Goal: Navigation & Orientation: Locate item on page

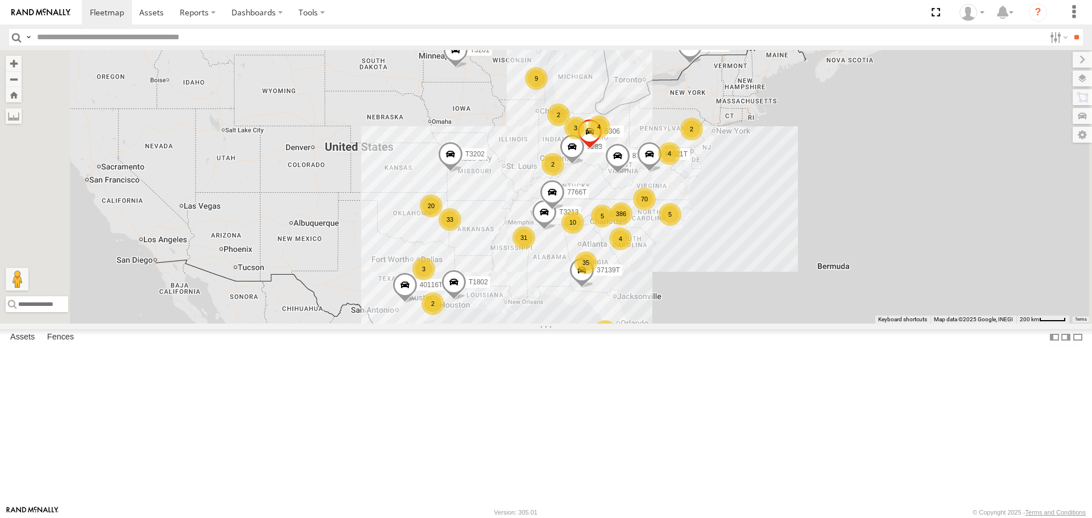
drag, startPoint x: 481, startPoint y: 278, endPoint x: 496, endPoint y: 366, distance: 89.4
click at [496, 323] on div "T3214 87122T T3213 40021T 40116T T3201 T1802 7766T 87121T 5283 T3202 7774T 3713…" at bounding box center [546, 186] width 1092 height 273
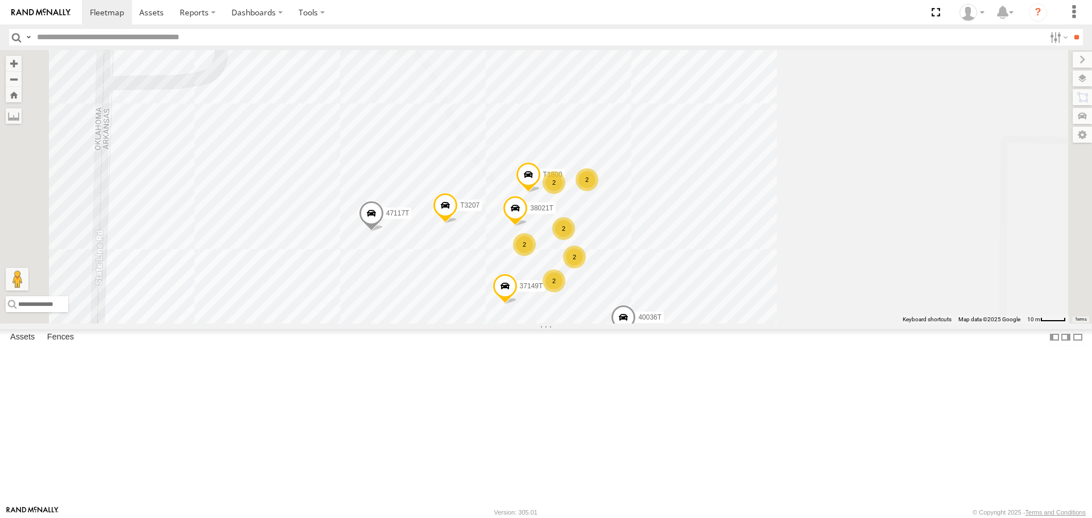
drag, startPoint x: 799, startPoint y: 332, endPoint x: 813, endPoint y: 294, distance: 41.0
click at [813, 296] on div "T3214 87122T T3213 40021T 40116T T3201 T1802 87121T T3202 5381-Sold 7774T 37139…" at bounding box center [546, 186] width 1092 height 273
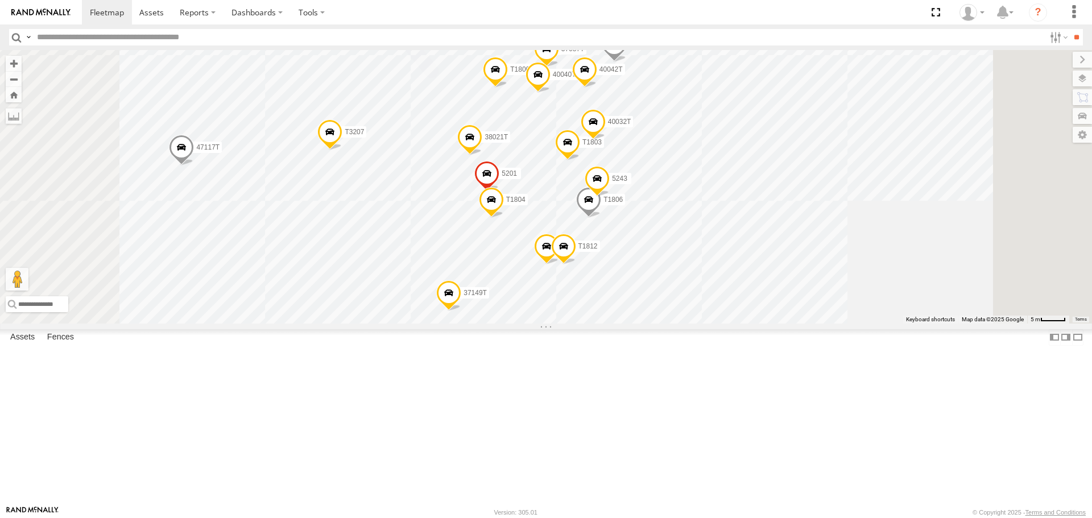
click at [852, 306] on div "T3214 87122T T3213 40021T 40116T T3201 T1802 87121T T3202 5381-Sold 7774T 37139…" at bounding box center [546, 186] width 1092 height 273
click at [603, 217] on span at bounding box center [590, 201] width 25 height 31
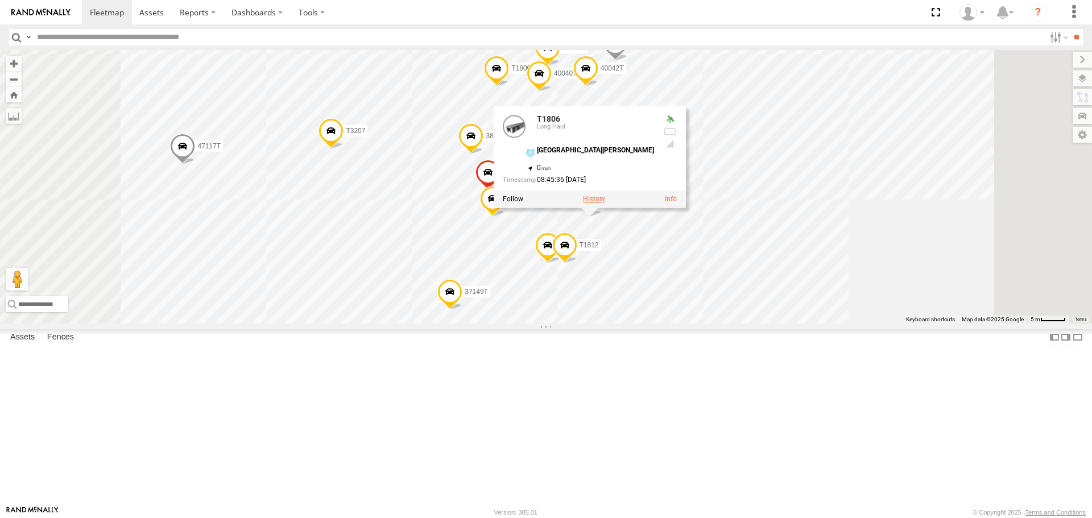
click at [605, 204] on label at bounding box center [594, 200] width 22 height 8
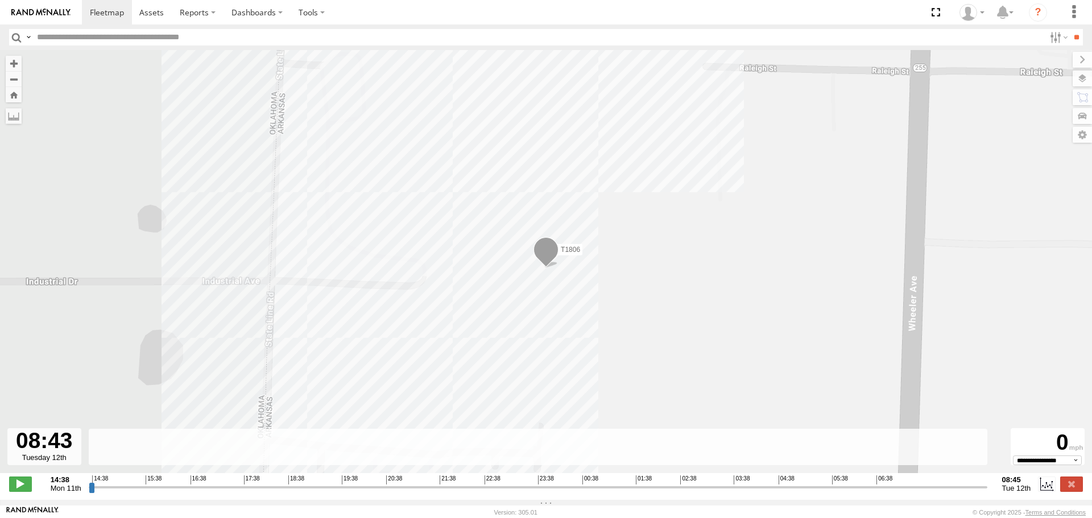
drag, startPoint x: 90, startPoint y: 495, endPoint x: 982, endPoint y: 482, distance: 892.2
type input "**********"
click at [982, 482] on input "range" at bounding box center [538, 487] width 899 height 11
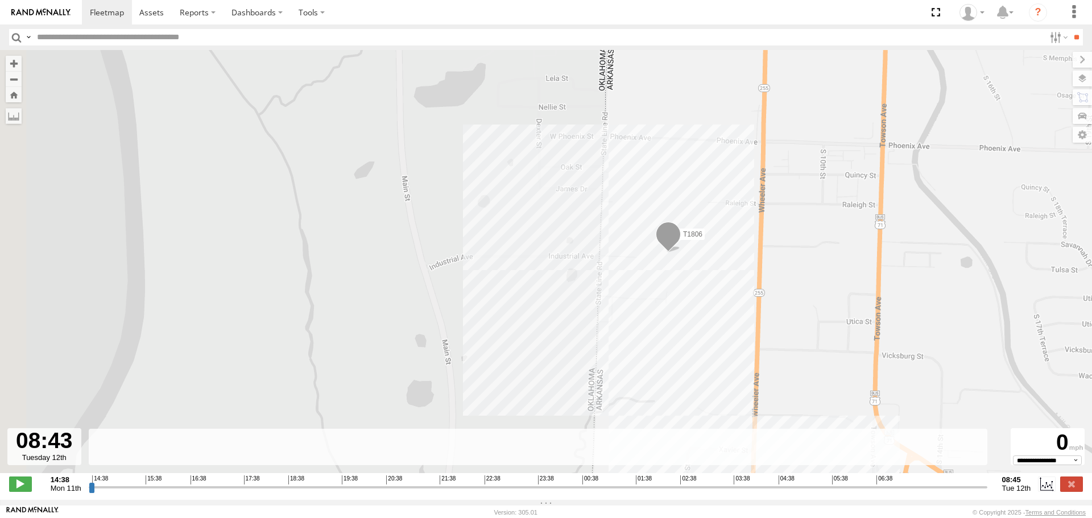
drag, startPoint x: 353, startPoint y: 316, endPoint x: 367, endPoint y: 308, distance: 15.8
click at [367, 308] on div "T1806" at bounding box center [546, 267] width 1092 height 435
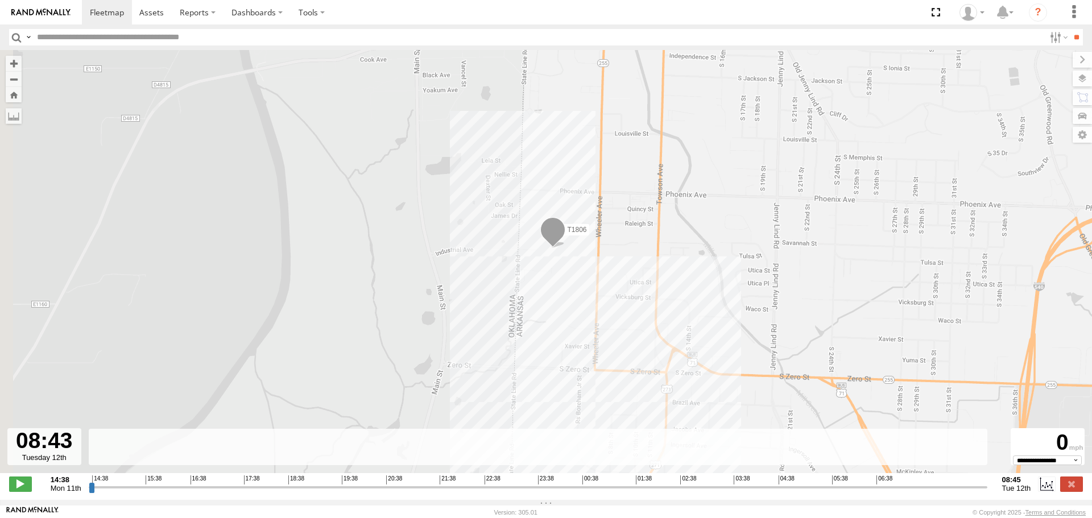
drag, startPoint x: 314, startPoint y: 325, endPoint x: 339, endPoint y: 297, distance: 37.9
click at [339, 297] on div "T1806" at bounding box center [546, 267] width 1092 height 435
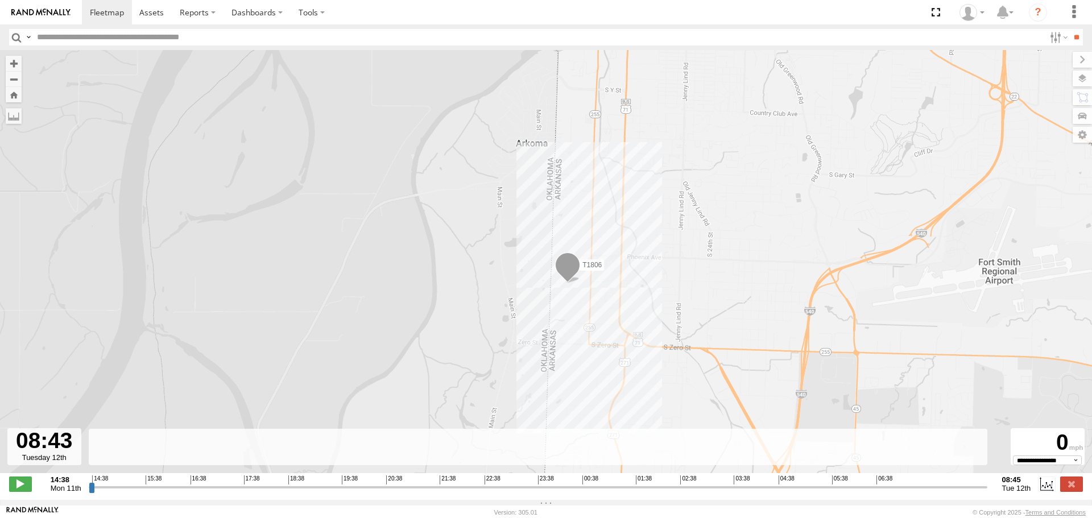
drag, startPoint x: 461, startPoint y: 323, endPoint x: 458, endPoint y: 281, distance: 42.8
click at [458, 282] on div "T1806" at bounding box center [546, 267] width 1092 height 435
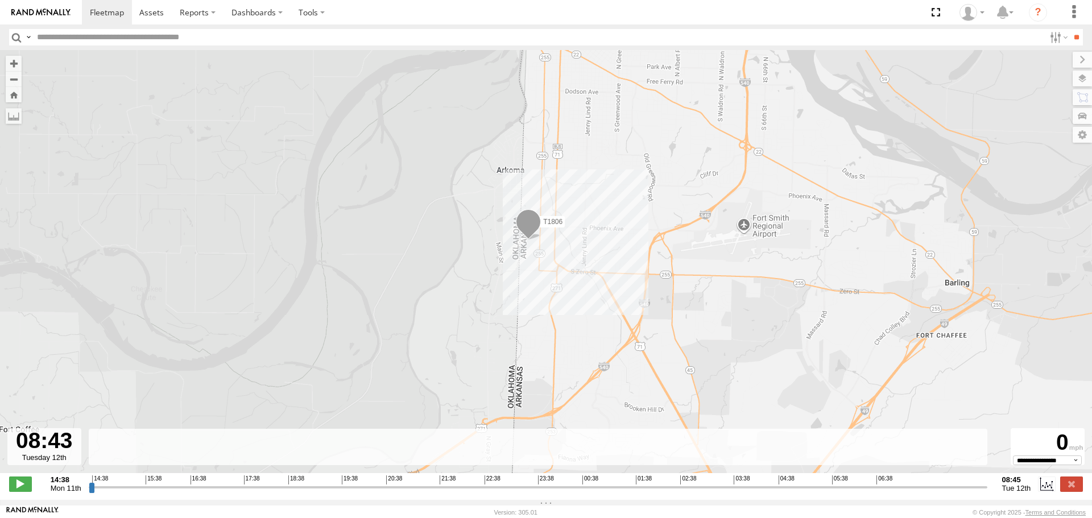
drag, startPoint x: 394, startPoint y: 291, endPoint x: 463, endPoint y: 229, distance: 92.3
click at [458, 232] on div "T1806" at bounding box center [546, 267] width 1092 height 435
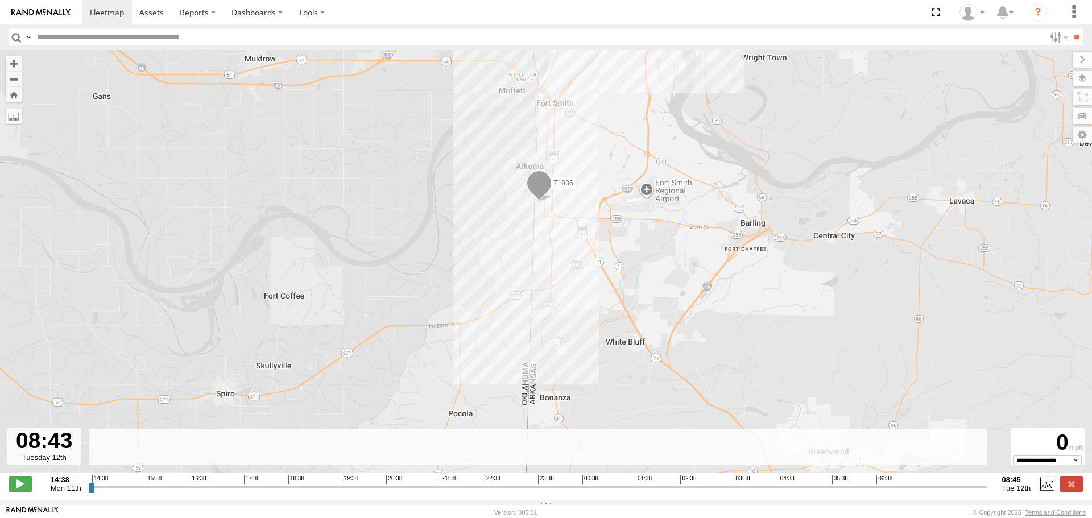
drag, startPoint x: 411, startPoint y: 299, endPoint x: 430, endPoint y: 298, distance: 18.8
click at [430, 298] on div "T1806" at bounding box center [546, 267] width 1092 height 435
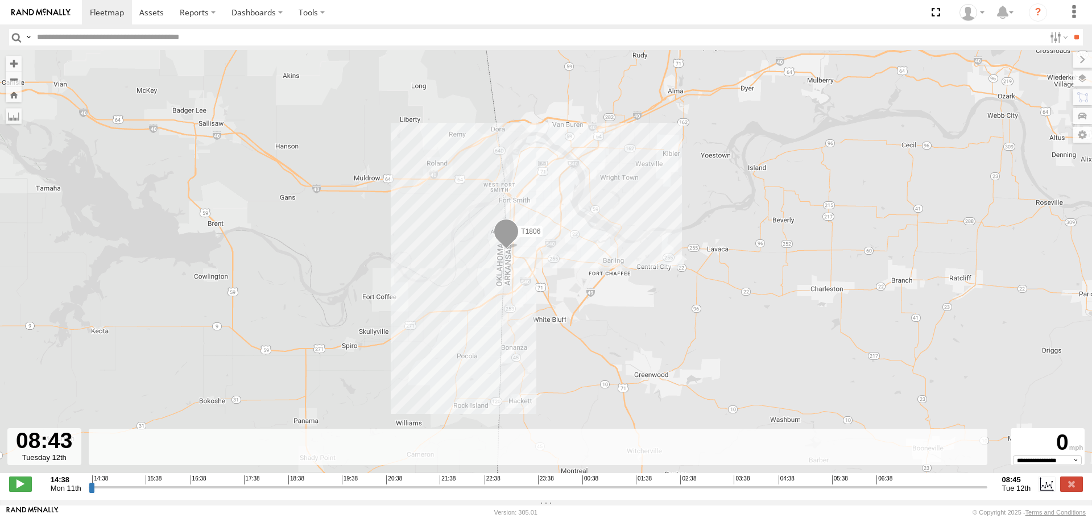
click at [637, 314] on div "T1806" at bounding box center [546, 267] width 1092 height 435
click at [103, 11] on span at bounding box center [107, 12] width 34 height 11
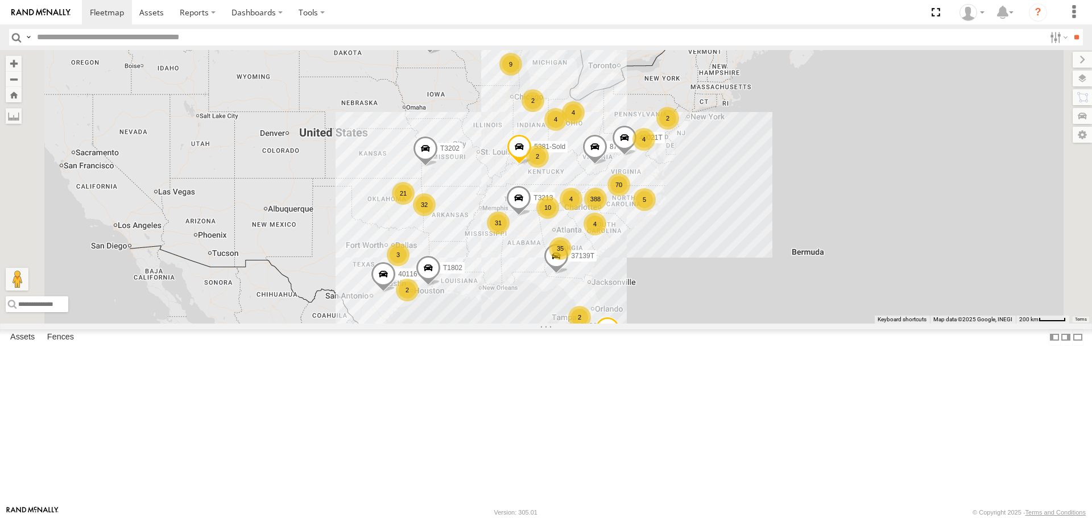
click at [0, 0] on span "Asset" at bounding box center [0, 0] width 0 height 0
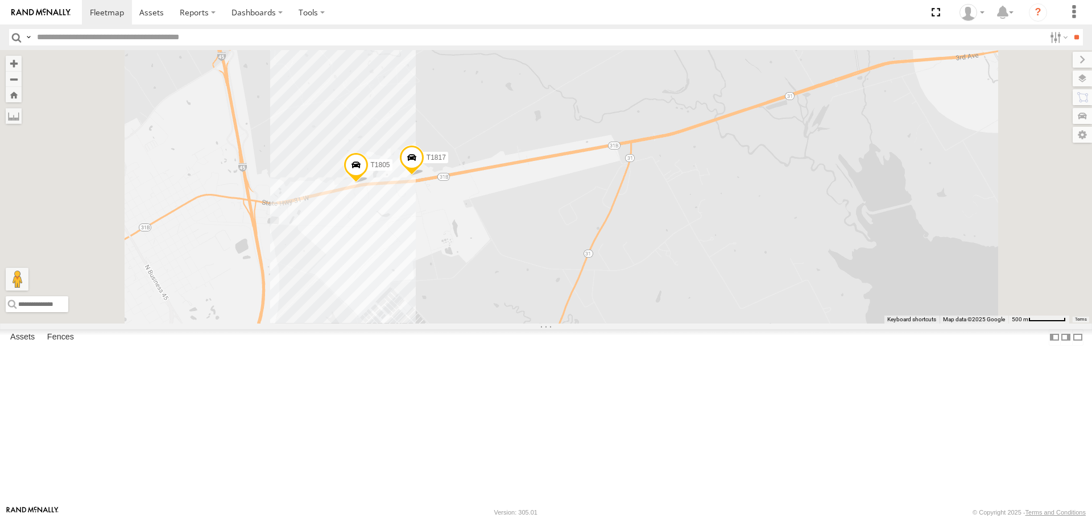
drag, startPoint x: 505, startPoint y: 259, endPoint x: 508, endPoint y: 312, distance: 53.0
click at [508, 312] on div "T3201 7774T T3214 87122T T3213 40021T 40116T T1802 87121T T3202 5381-Sold 37139…" at bounding box center [546, 186] width 1092 height 273
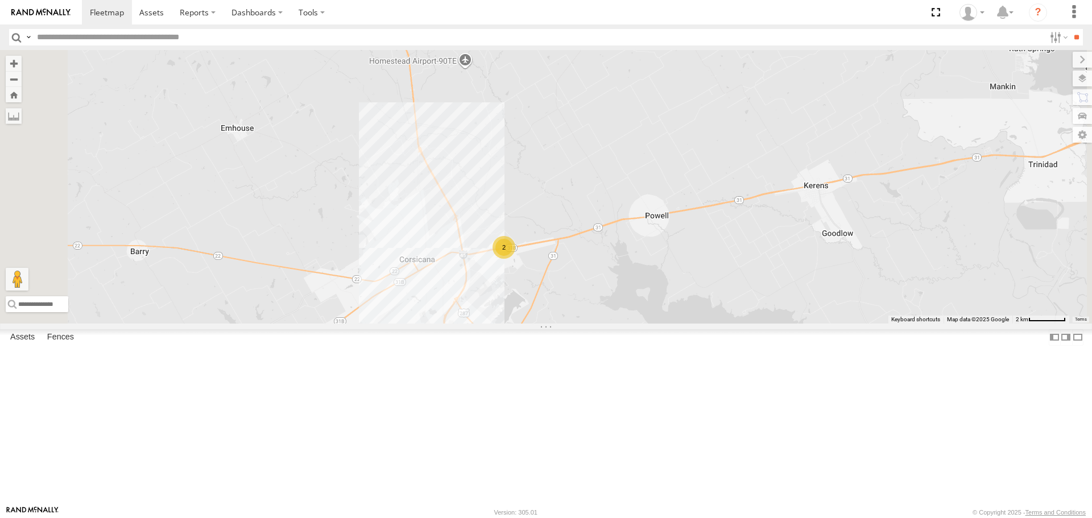
drag, startPoint x: 442, startPoint y: 399, endPoint x: 463, endPoint y: 372, distance: 34.6
click at [463, 323] on div "T3201 7774T T3214 87122T T3213 40021T 40116T T1802 87121T T3202 5381-Sold 37139…" at bounding box center [546, 186] width 1092 height 273
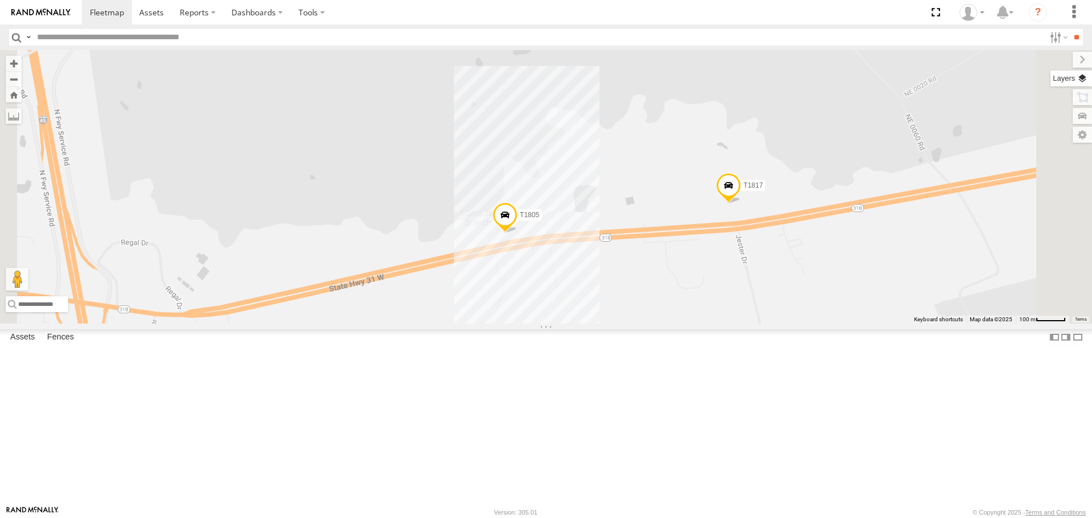
click at [1082, 80] on label at bounding box center [1072, 79] width 42 height 16
click at [0, 0] on span "Basemaps" at bounding box center [0, 0] width 0 height 0
click at [0, 0] on span "Satellite + Roadmap" at bounding box center [0, 0] width 0 height 0
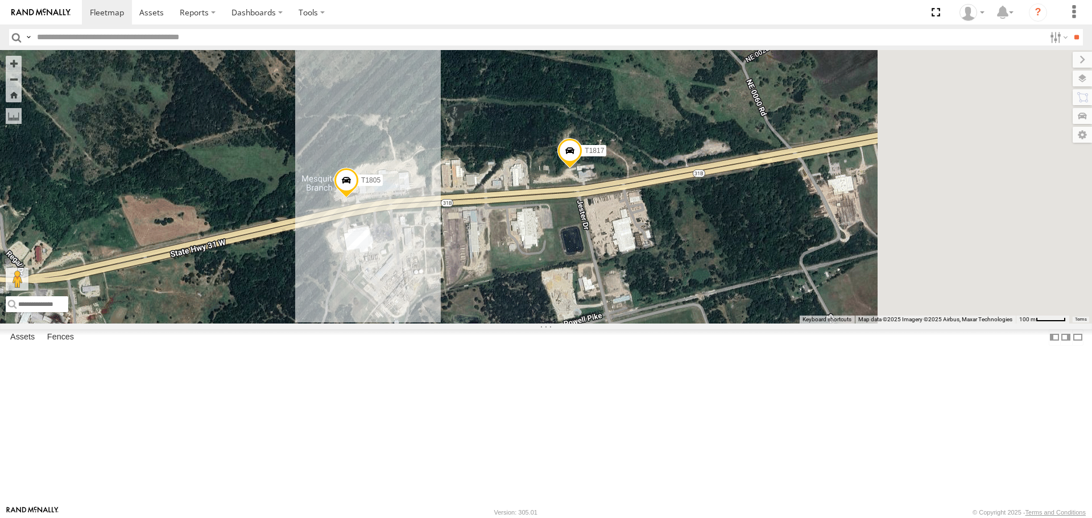
drag, startPoint x: 633, startPoint y: 237, endPoint x: 496, endPoint y: 214, distance: 139.7
click at [496, 214] on div "T3201 7774T T3214 87122T T3213 40021T 40116T T1802 87121T T3202 5381-Sold 37139…" at bounding box center [546, 186] width 1092 height 273
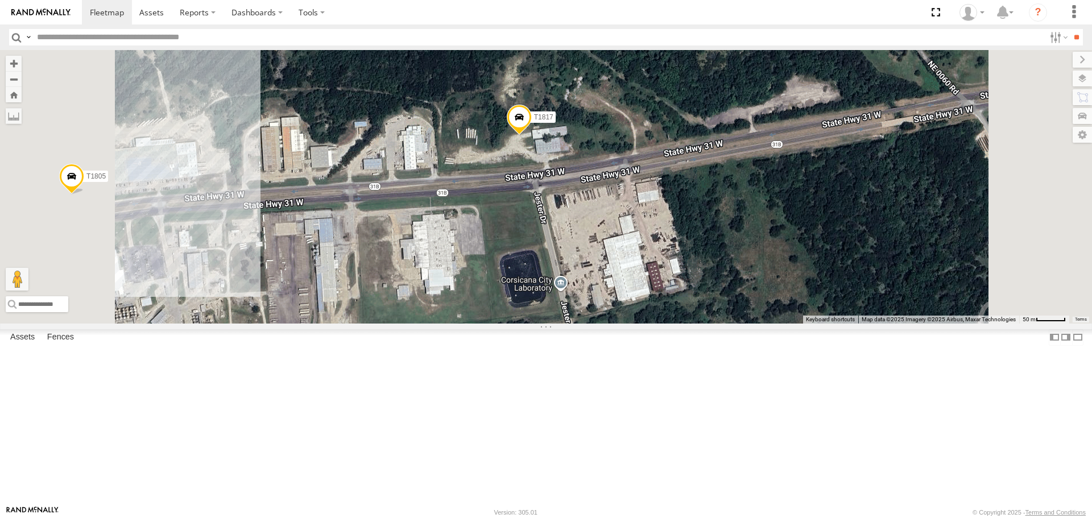
drag, startPoint x: 601, startPoint y: 295, endPoint x: 621, endPoint y: 295, distance: 19.9
click at [621, 295] on div "T3201 7774T T3214 87122T T3213 40021T 40116T T1802 87121T T3202 5381-Sold 37139…" at bounding box center [546, 186] width 1092 height 273
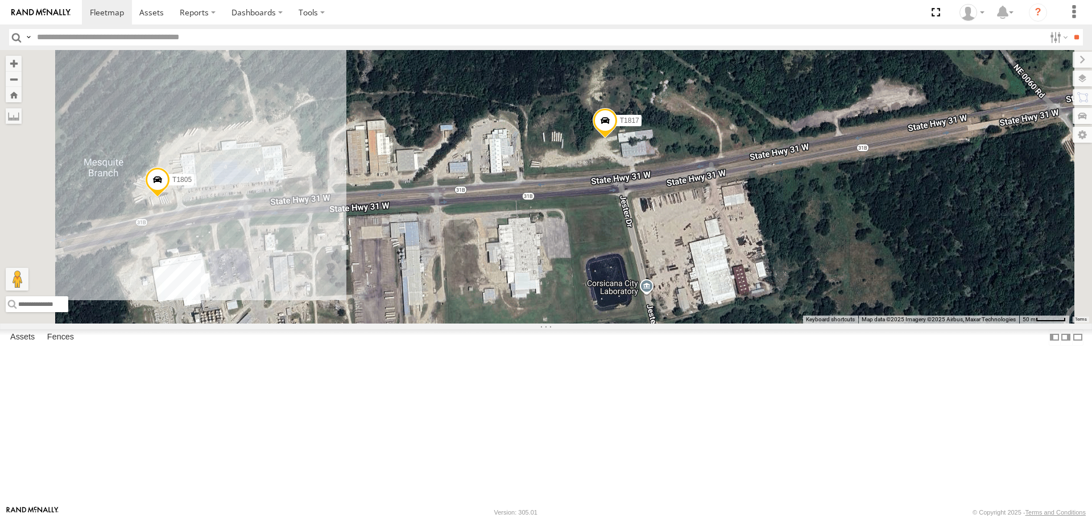
drag, startPoint x: 675, startPoint y: 280, endPoint x: 718, endPoint y: 284, distance: 42.9
click at [718, 284] on div "T3201 7774T T3214 87122T T3213 40021T 40116T T1802 87121T T3202 5381-Sold 37139…" at bounding box center [546, 186] width 1092 height 273
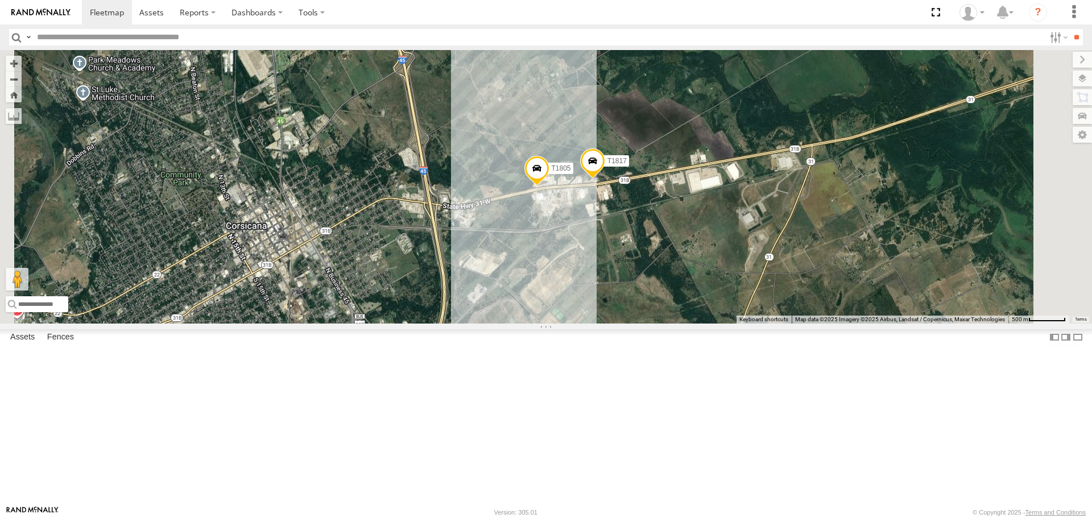
click at [0, 0] on span "Roadmap" at bounding box center [0, 0] width 0 height 0
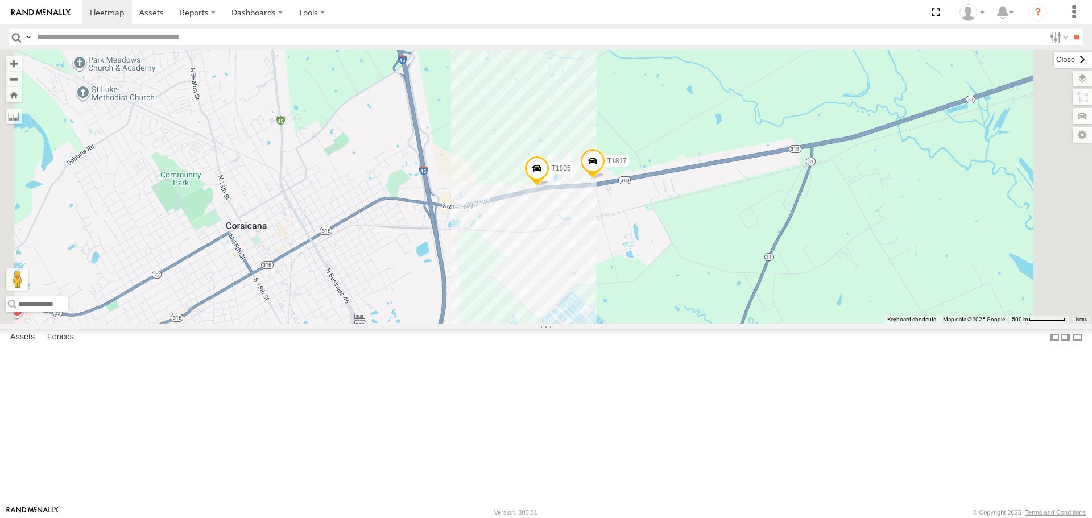
click at [1054, 60] on label at bounding box center [1073, 60] width 38 height 16
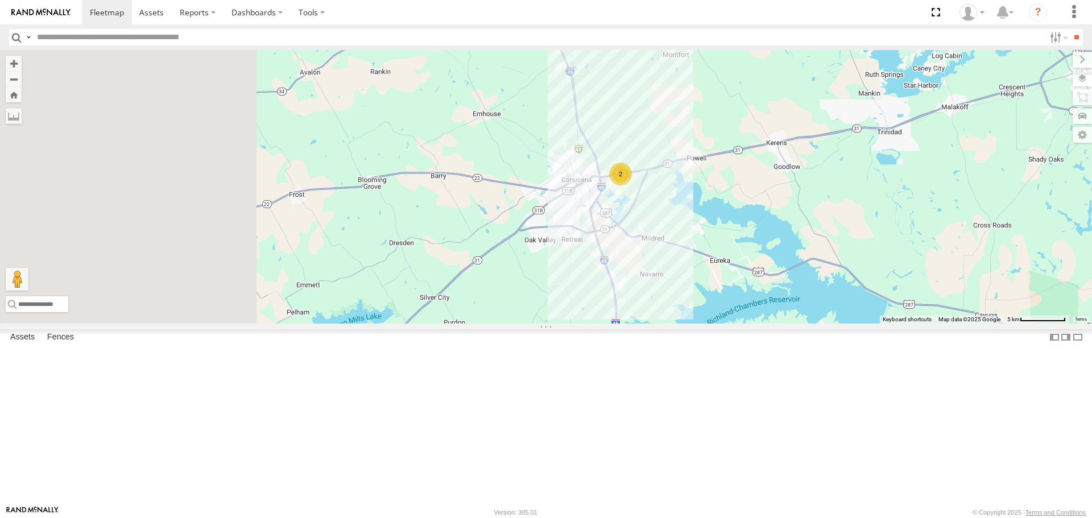
drag, startPoint x: 463, startPoint y: 322, endPoint x: 615, endPoint y: 313, distance: 152.8
click at [615, 313] on div "T3201 7774T T3214 87122T T3213 40021T 40116T T1802 87121T T3202 5381-Sold 37139…" at bounding box center [546, 186] width 1092 height 273
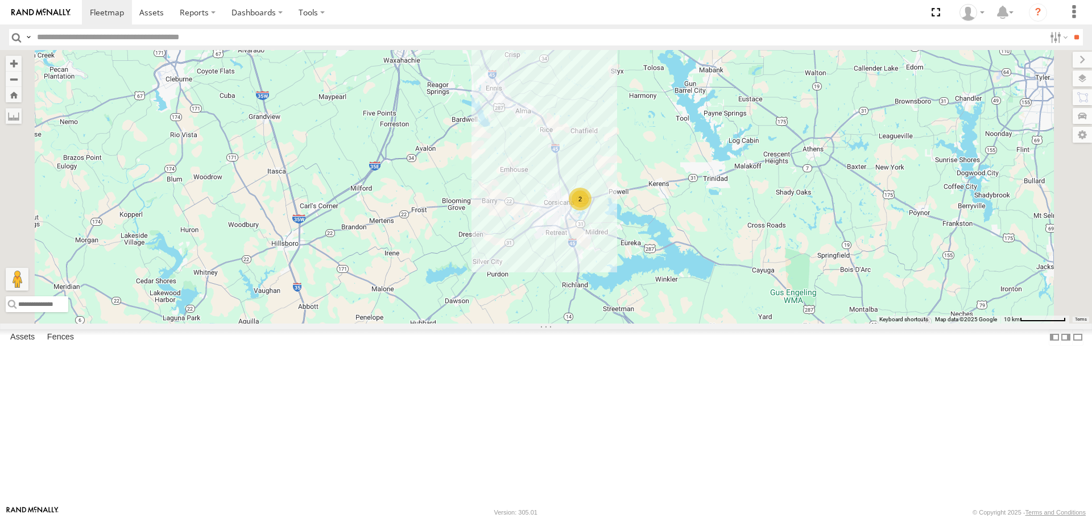
drag, startPoint x: 538, startPoint y: 339, endPoint x: 621, endPoint y: 302, distance: 90.9
click at [621, 302] on div "T3201 7774T T3214 87122T T3213 40021T 40116T T1802 87121T T3202 5381-Sold 37139…" at bounding box center [546, 186] width 1092 height 273
